Goal: Answer question/provide support: Share knowledge or assist other users

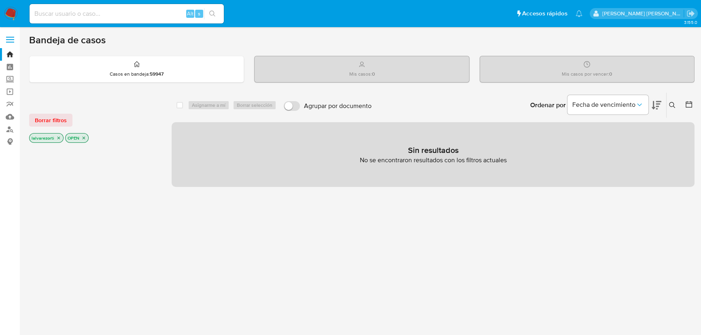
click at [84, 134] on p "OPEN" at bounding box center [77, 138] width 23 height 9
click at [83, 137] on icon "close-filter" at bounding box center [84, 138] width 3 height 3
click at [57, 138] on icon "close-filter" at bounding box center [58, 139] width 3 height 3
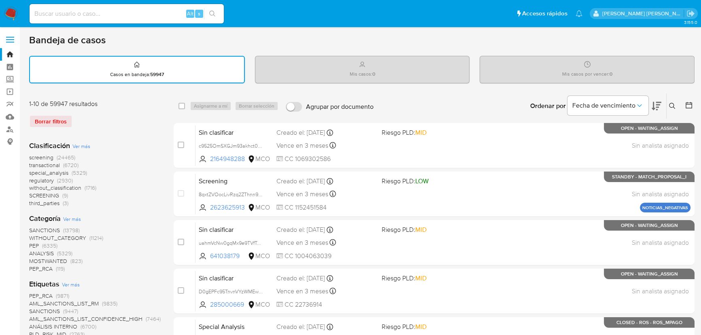
click at [100, 14] on input at bounding box center [127, 13] width 194 height 11
paste input "170421130"
type input "170421130"
click at [212, 17] on button "search-icon" at bounding box center [212, 13] width 17 height 11
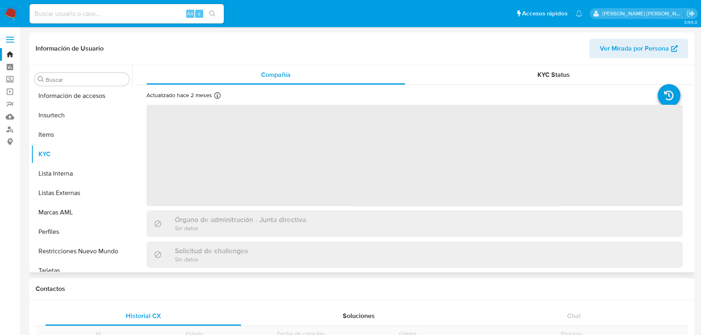
scroll to position [342, 0]
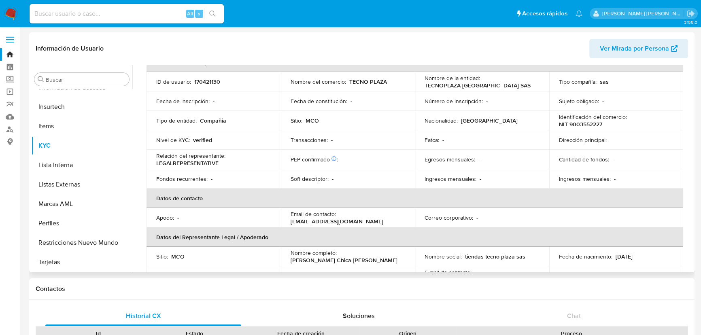
select select "10"
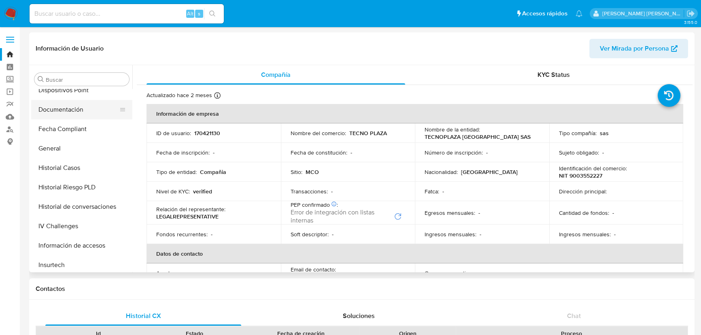
scroll to position [184, 0]
click at [88, 171] on button "Historial Casos" at bounding box center [78, 167] width 95 height 19
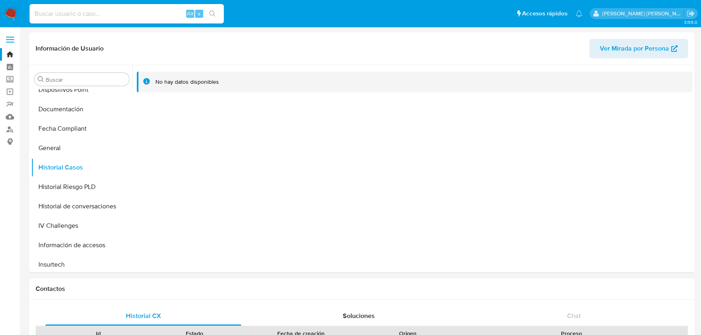
click at [113, 17] on input at bounding box center [127, 13] width 194 height 11
paste input "1973857452"
type input "1973857452"
click at [212, 11] on icon "search-icon" at bounding box center [212, 14] width 6 height 6
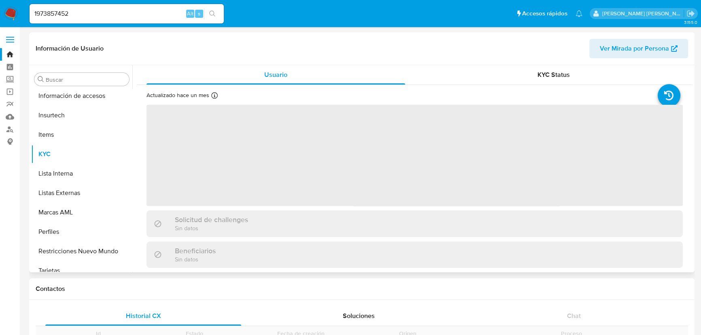
scroll to position [342, 0]
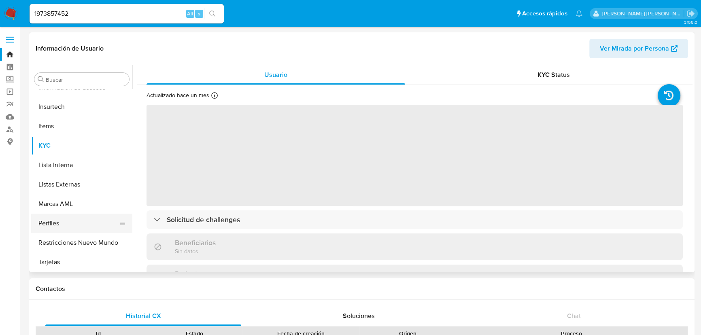
select select "10"
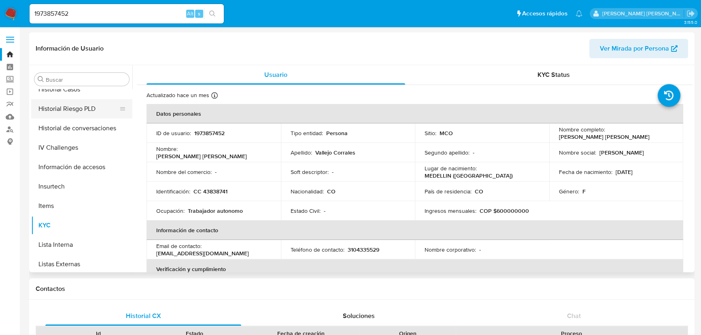
scroll to position [194, 0]
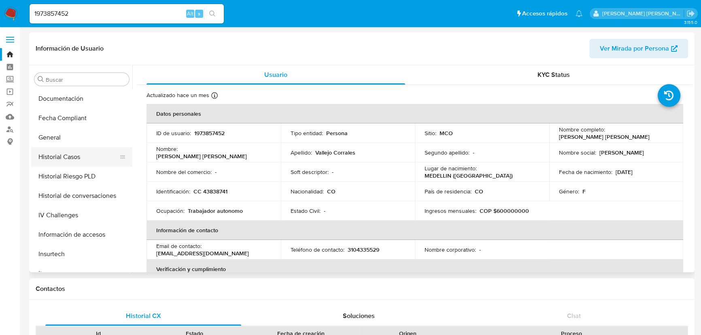
click at [76, 159] on button "Historial Casos" at bounding box center [78, 156] width 95 height 19
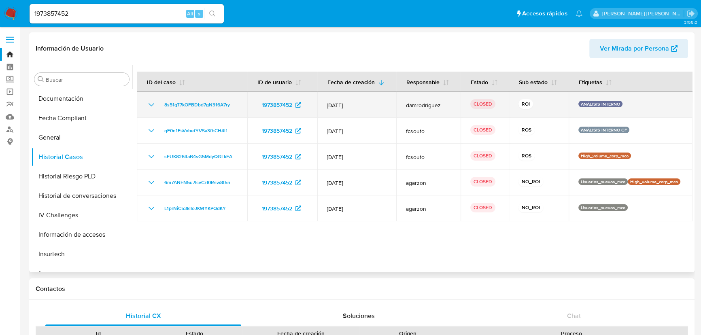
click at [149, 106] on icon "Mostrar/Ocultar" at bounding box center [152, 105] width 10 height 10
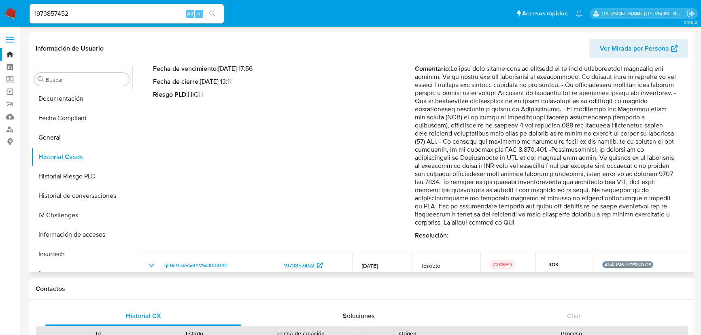
scroll to position [0, 0]
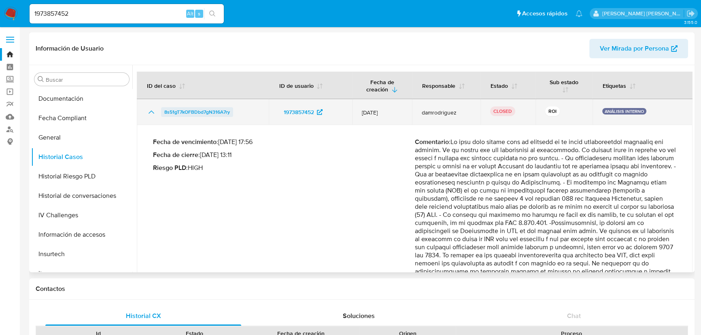
click at [218, 110] on span "8s51gT7kOFBDbd7gN316A7ry" at bounding box center [197, 112] width 66 height 10
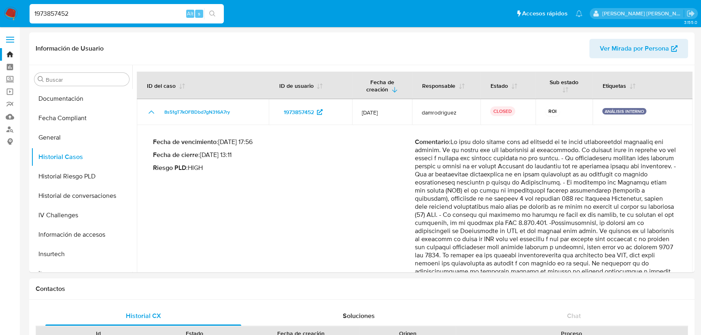
drag, startPoint x: 32, startPoint y: 3, endPoint x: 4, endPoint y: -19, distance: 36.0
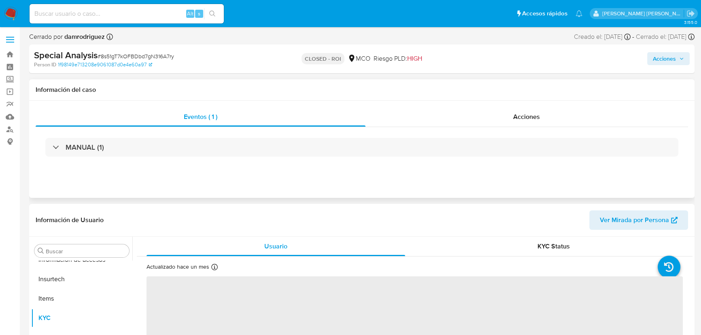
scroll to position [342, 0]
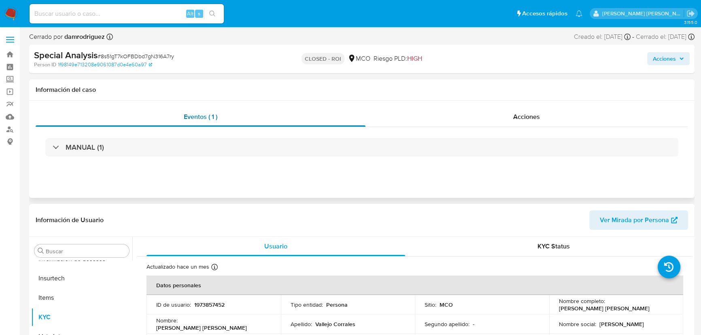
select select "10"
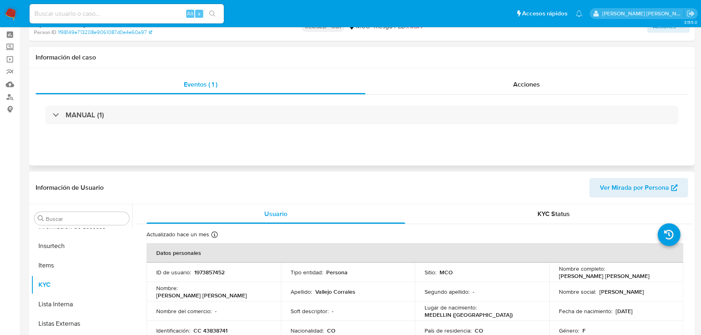
scroll to position [0, 0]
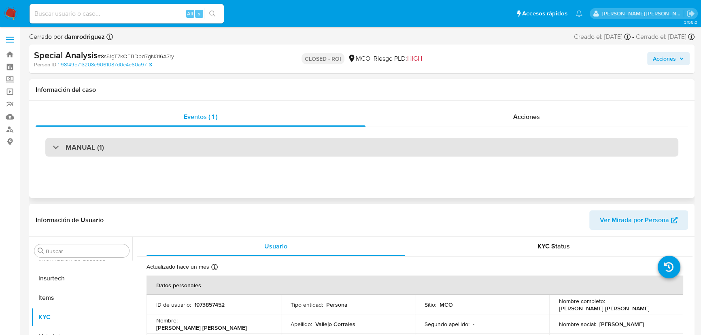
click at [78, 143] on h3 "MANUAL (1)" at bounding box center [85, 147] width 38 height 9
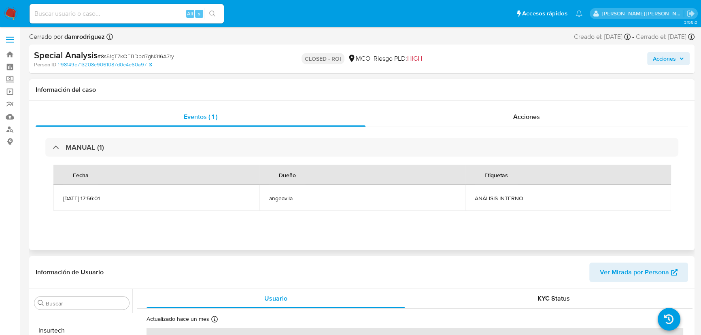
drag, startPoint x: 490, startPoint y: 201, endPoint x: 460, endPoint y: 206, distance: 30.4
click at [487, 201] on span "ANÁLISIS INTERNO" at bounding box center [568, 198] width 187 height 7
drag, startPoint x: 255, startPoint y: 198, endPoint x: 200, endPoint y: 199, distance: 55.1
click at [251, 199] on td "[DATE] 17:56:01" at bounding box center [156, 198] width 206 height 26
click at [130, 190] on td "[DATE] 17:56:01" at bounding box center [156, 198] width 206 height 26
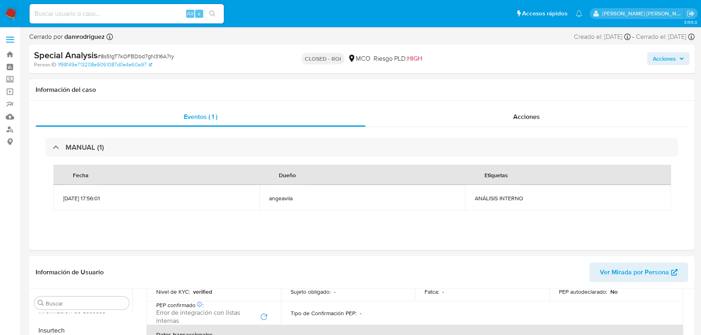
click at [680, 55] on span "Acciones" at bounding box center [668, 58] width 31 height 11
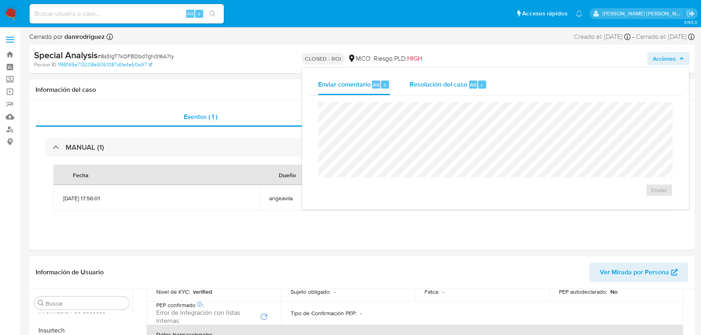
click at [451, 85] on span "Resolución del caso" at bounding box center [439, 84] width 58 height 9
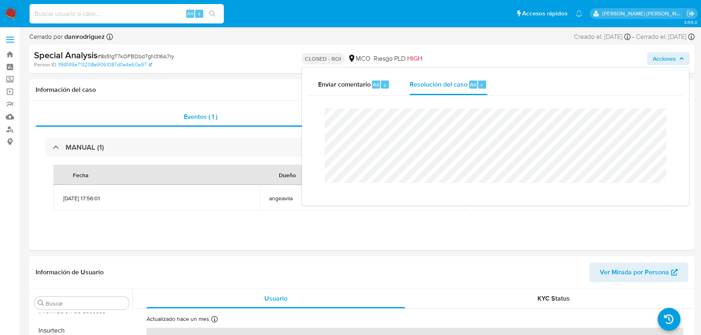
click at [57, 17] on input at bounding box center [127, 13] width 194 height 11
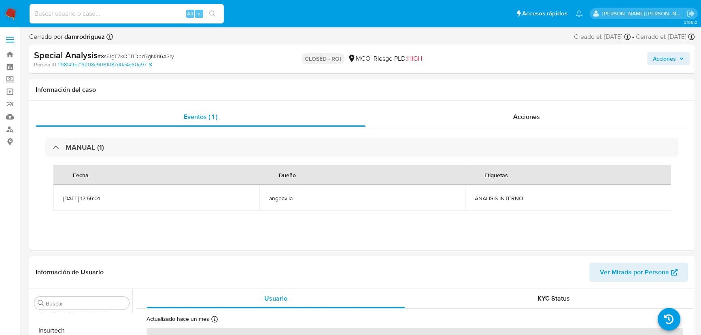
paste input "1973857452"
type input "1973857452"
click at [215, 14] on icon "search-icon" at bounding box center [212, 14] width 6 height 6
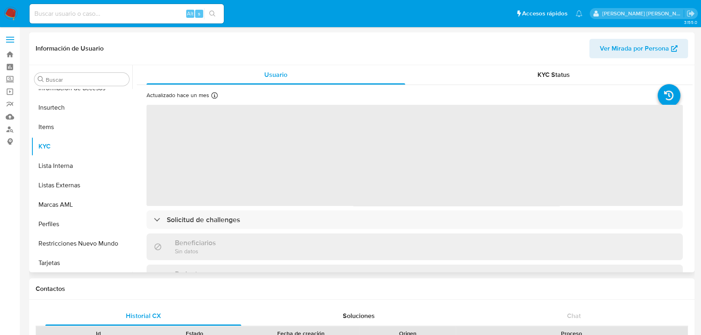
scroll to position [342, 0]
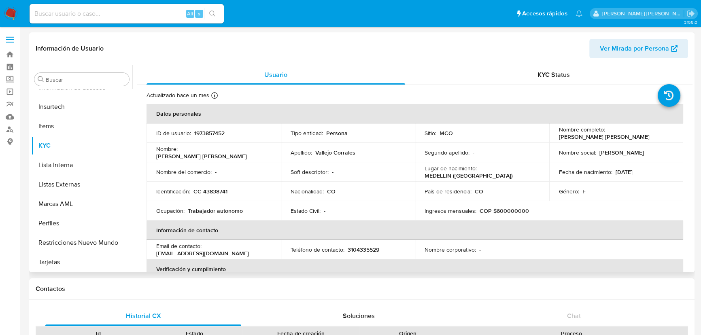
select select "10"
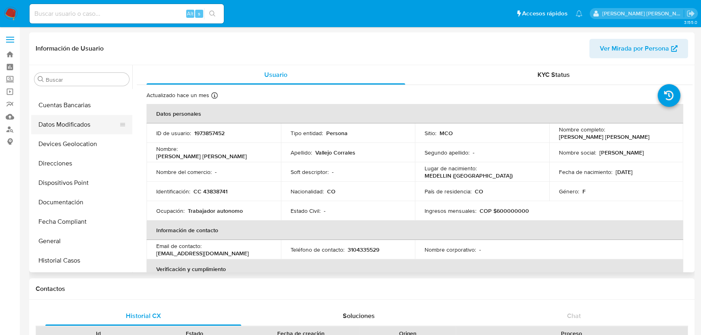
scroll to position [0, 0]
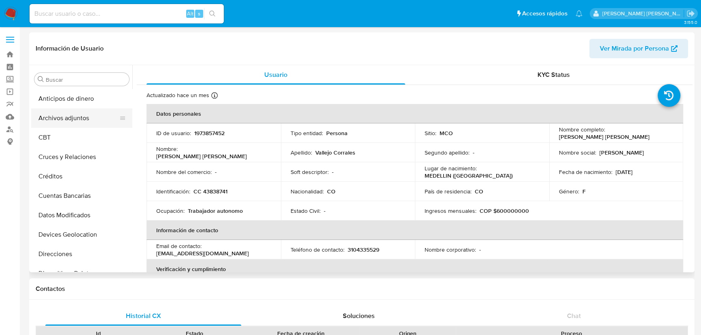
click at [86, 120] on button "Archivos adjuntos" at bounding box center [78, 117] width 95 height 19
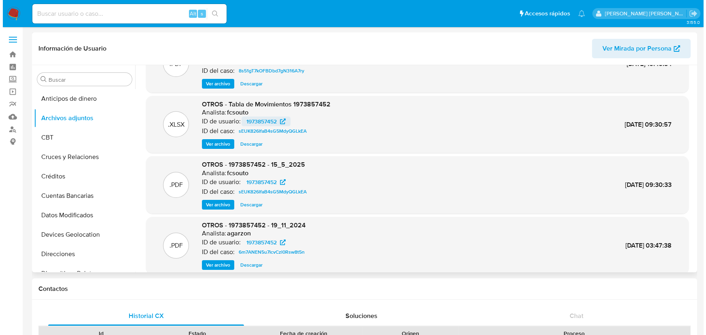
scroll to position [68, 0]
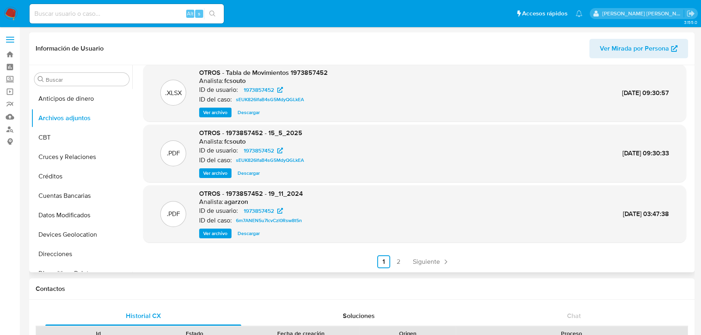
click at [209, 169] on span "Ver archivo" at bounding box center [215, 173] width 24 height 8
